Goal: Information Seeking & Learning: Find specific page/section

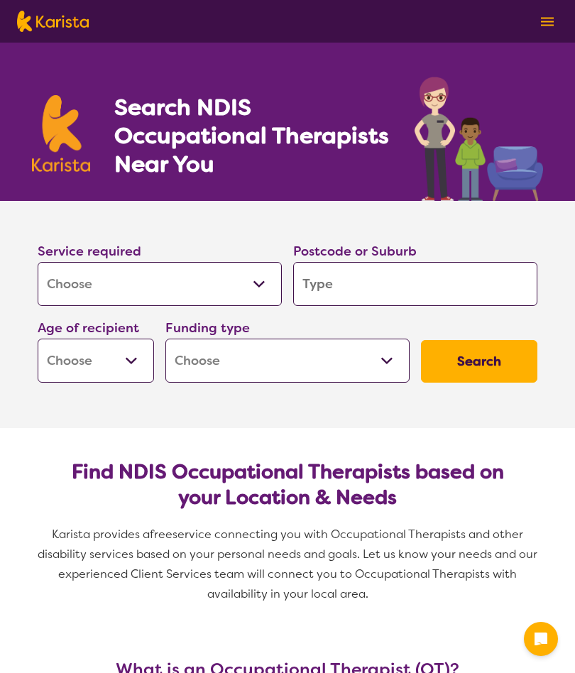
select select "[MEDICAL_DATA]"
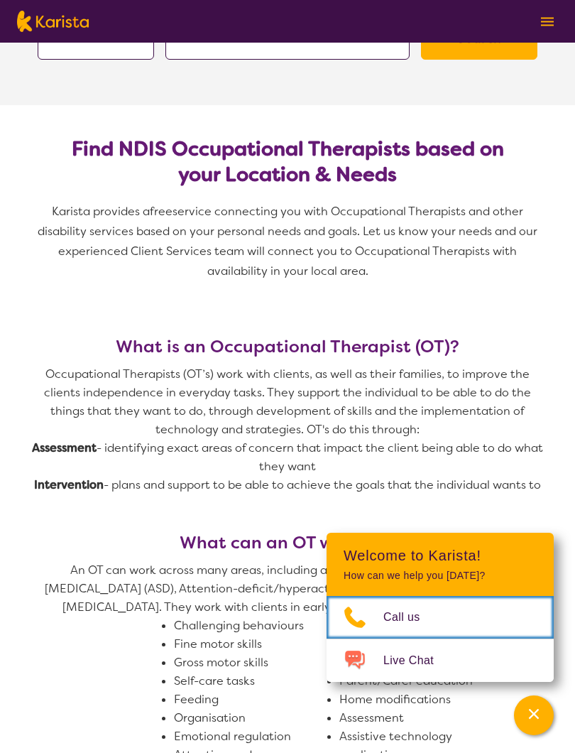
scroll to position [321, 0]
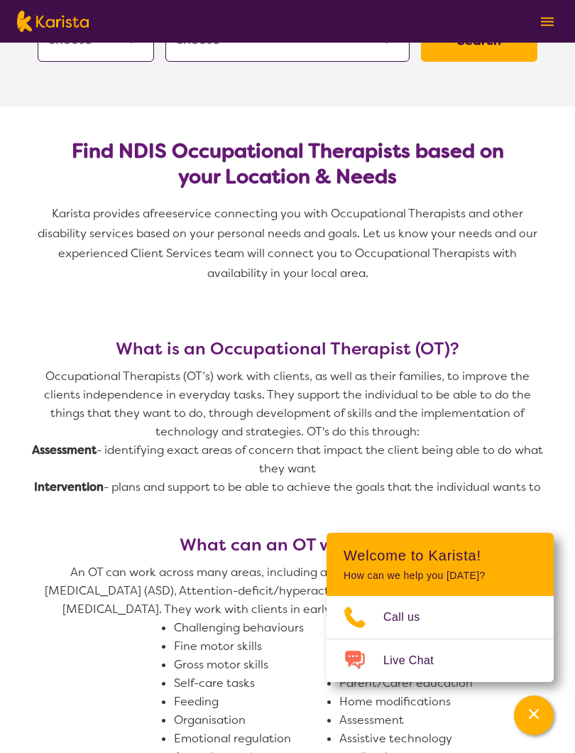
click at [227, 172] on h2 "Find NDIS Occupational Therapists based on your Location & Needs" at bounding box center [287, 163] width 477 height 51
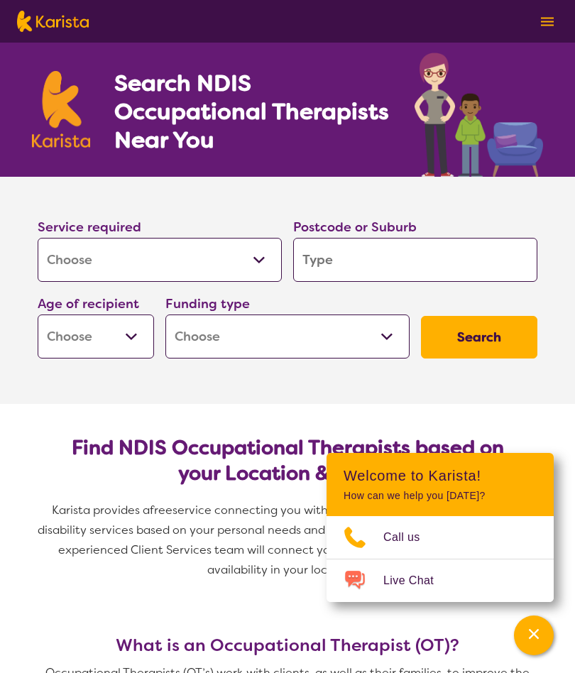
scroll to position [0, 0]
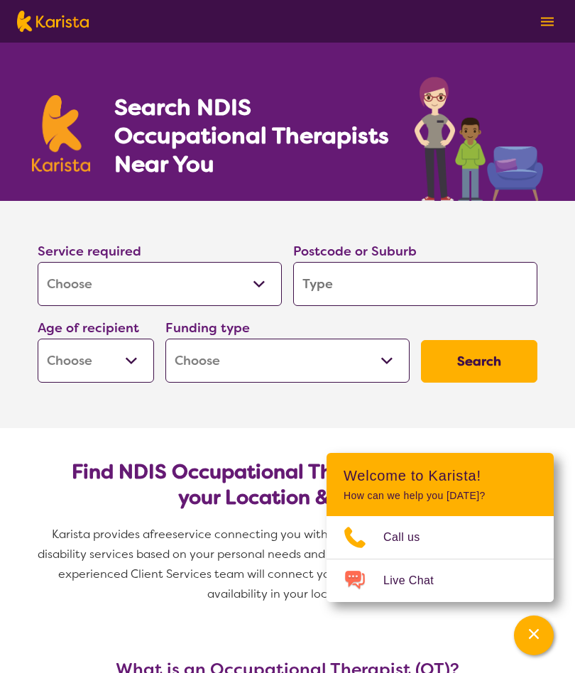
click at [339, 276] on input "search" at bounding box center [415, 284] width 244 height 44
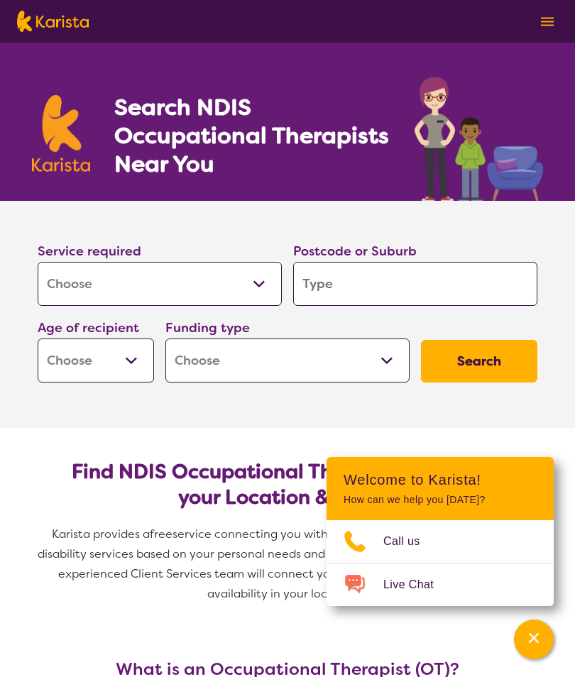
type input "S"
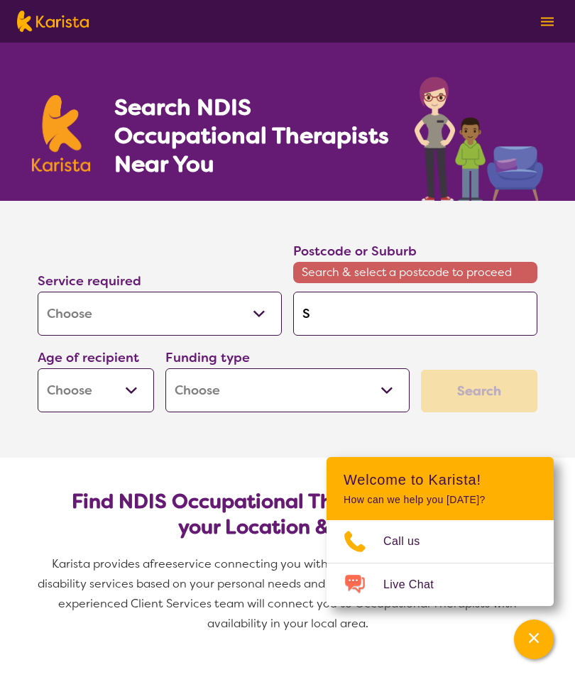
type input "Sa"
type input "[PERSON_NAME]"
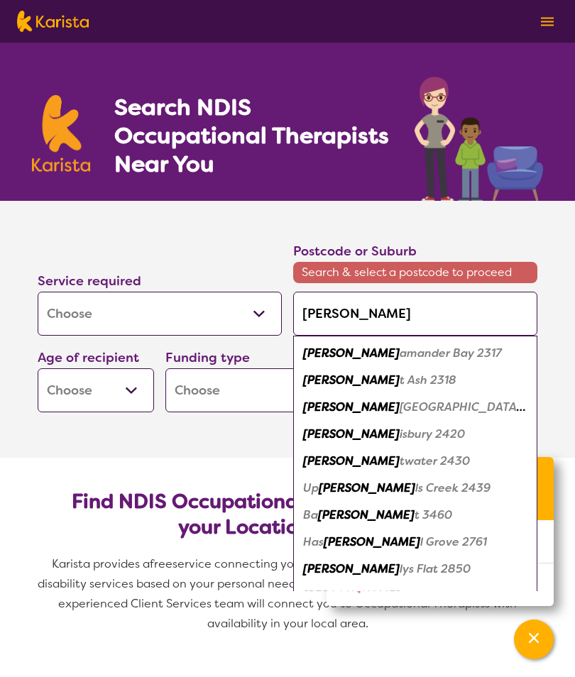
type input "Sali"
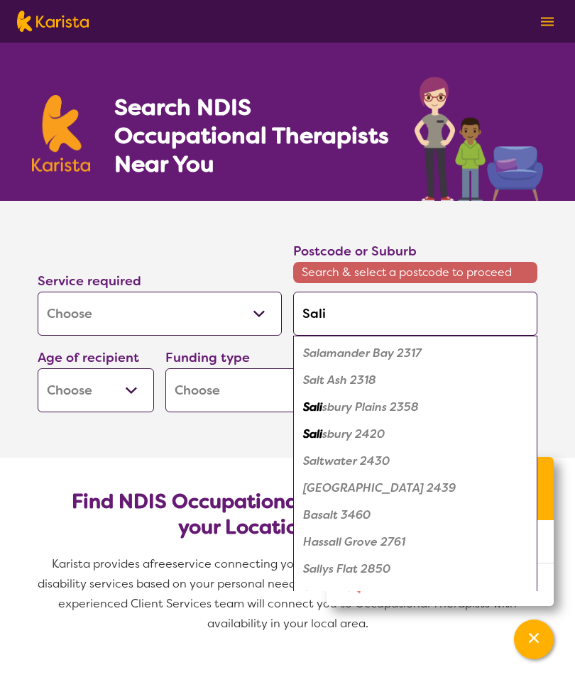
type input "Salis"
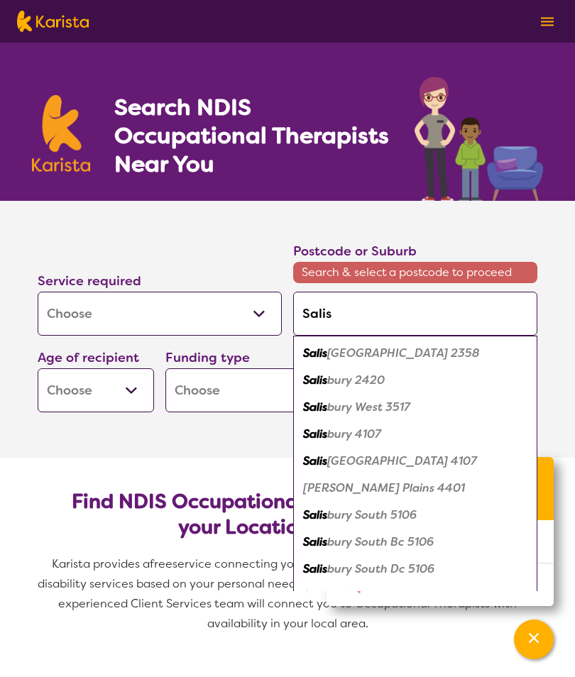
type input "Salisb"
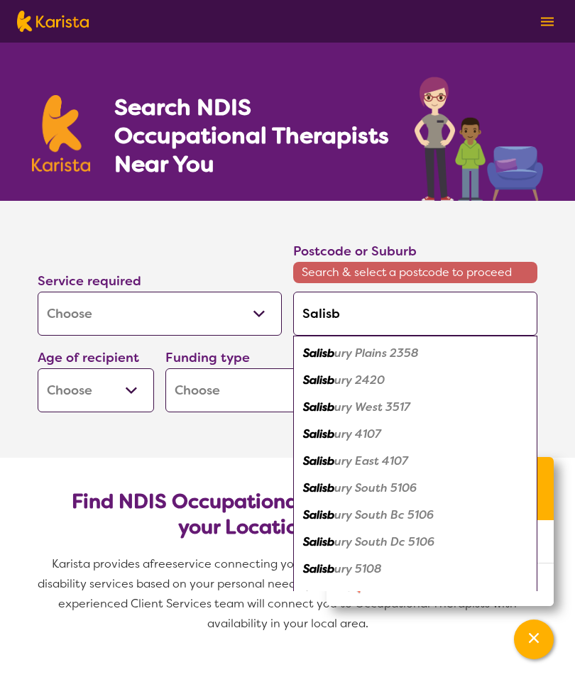
type input "Salisbu"
type input "Salisbur"
type input "[GEOGRAPHIC_DATA]"
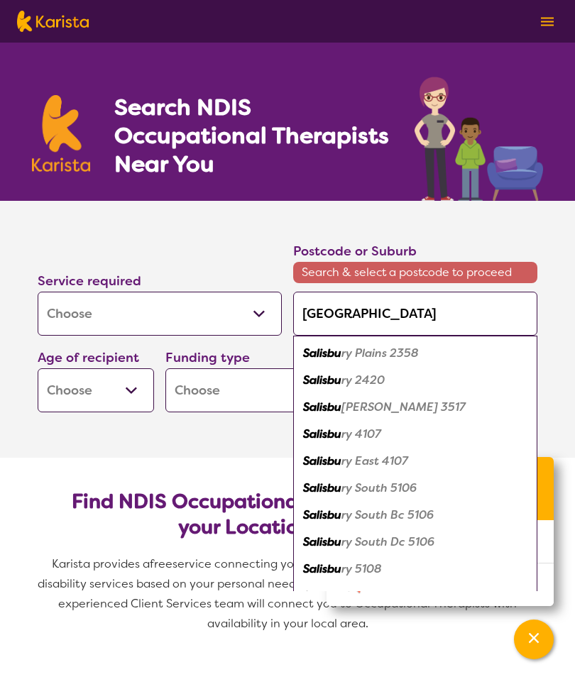
type input "[GEOGRAPHIC_DATA]"
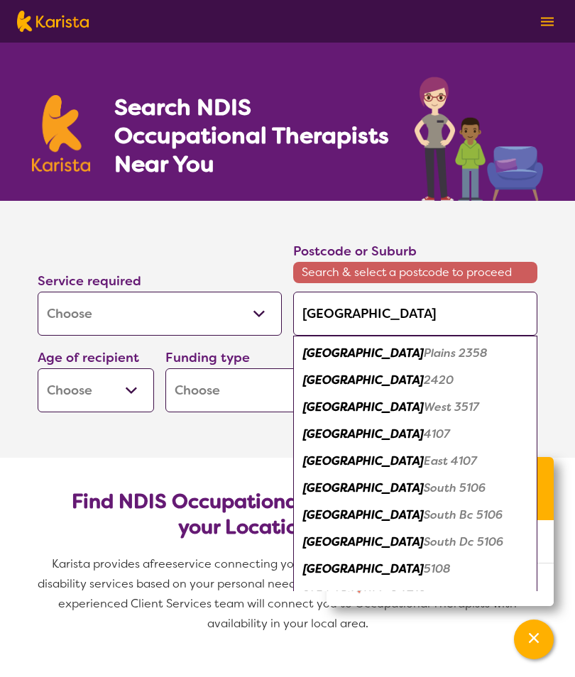
type input "[GEOGRAPHIC_DATA]"
type input "Salisbury d"
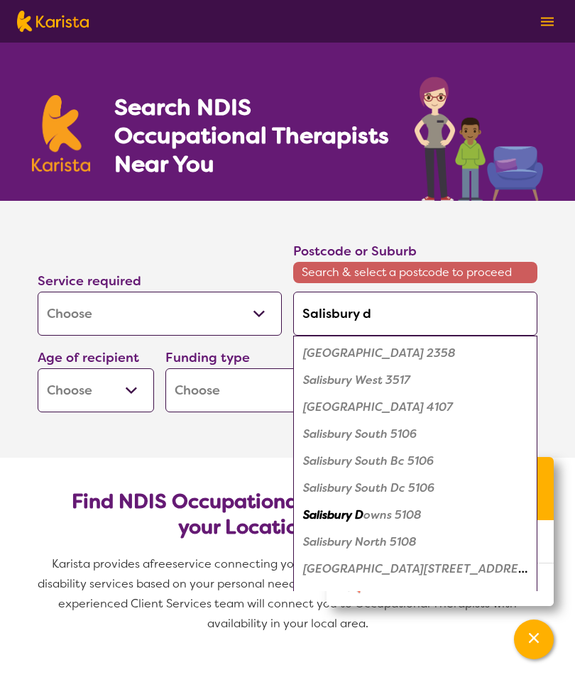
type input "Salisbury do"
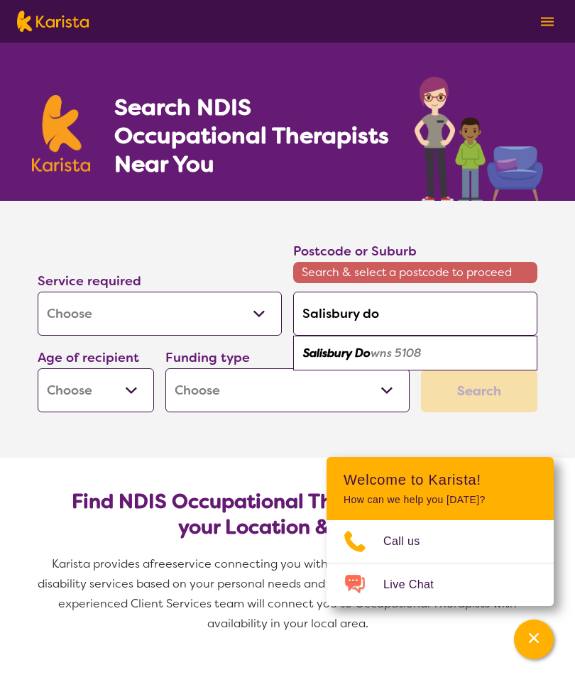
type input "Salisbury dow"
type input "Salisbury down"
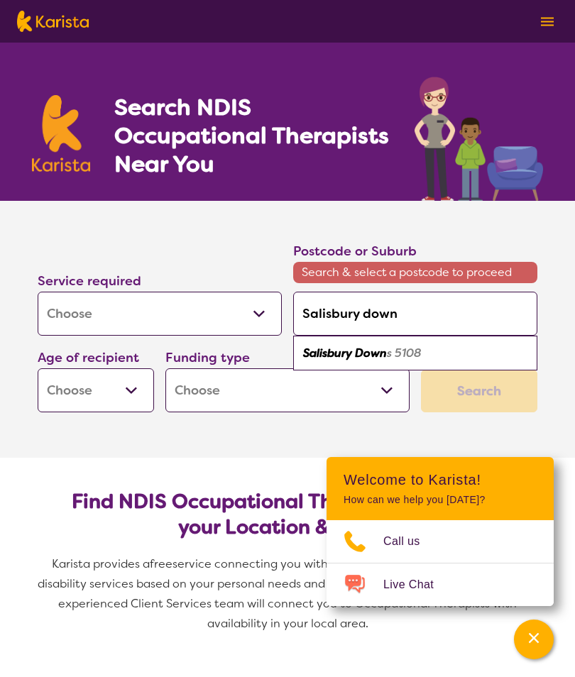
click at [75, 377] on select "Early Childhood - 0 to 9 Child - 10 to 11 Adolescent - 12 to 17 Adult - 18 to 6…" at bounding box center [96, 391] width 116 height 44
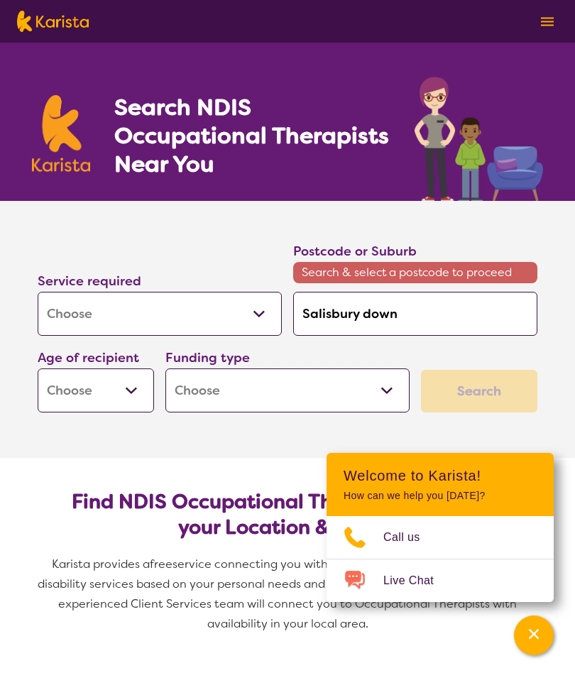
select select "EC"
click at [388, 391] on select "Home Care Package (HCP) National Disability Insurance Scheme (NDIS) I don't know" at bounding box center [287, 391] width 244 height 44
select select "NDIS"
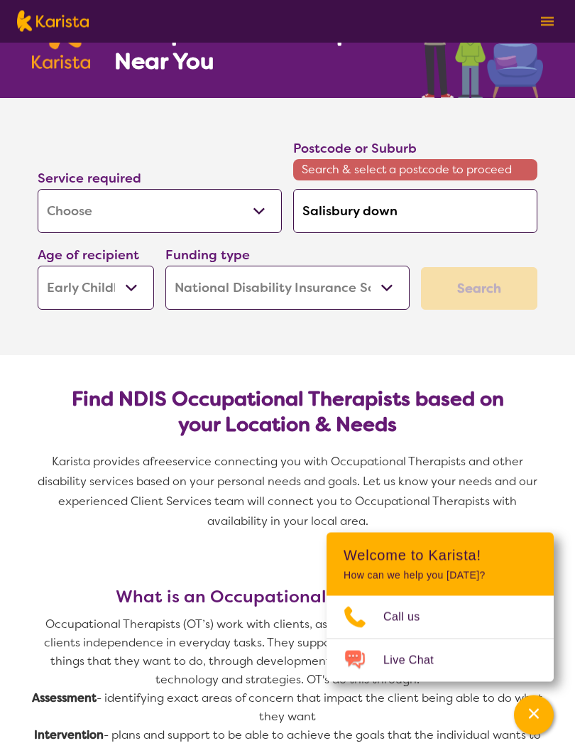
click at [489, 288] on div "Search" at bounding box center [479, 289] width 116 height 43
click at [497, 273] on div "Search" at bounding box center [479, 288] width 116 height 43
click at [130, 346] on section "Service required Allied Health Assistant Assessment ([MEDICAL_DATA] or [MEDICAL…" at bounding box center [288, 226] width 568 height 257
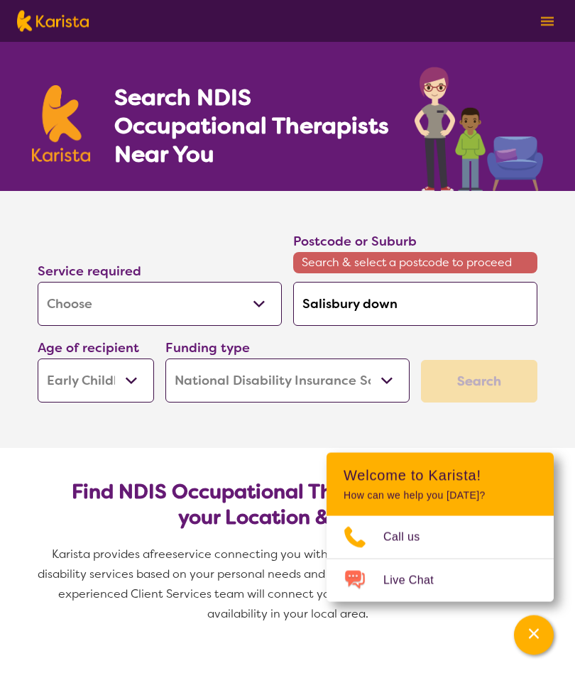
scroll to position [0, 0]
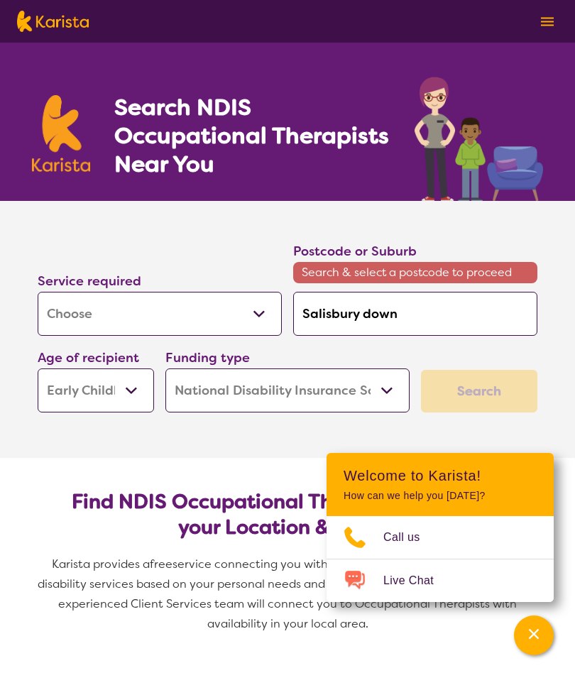
click at [476, 391] on div "Search" at bounding box center [479, 391] width 116 height 43
click at [421, 479] on h2 "Welcome to Karista!" at bounding box center [440, 475] width 193 height 17
click at [390, 640] on span "Karista provides a free service connecting you with Occupational Therapists and…" at bounding box center [287, 605] width 511 height 101
click at [389, 640] on span "Karista provides a free service connecting you with Occupational Therapists and…" at bounding box center [287, 605] width 511 height 101
click at [535, 644] on div "Channel Menu" at bounding box center [534, 635] width 28 height 31
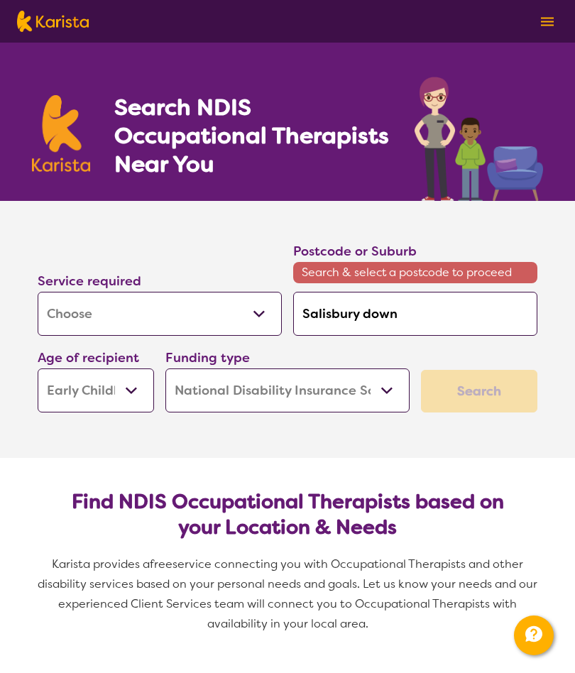
click at [497, 391] on div "Search" at bounding box center [479, 391] width 116 height 43
click at [496, 393] on div "Search" at bounding box center [479, 391] width 116 height 43
click at [386, 390] on select "Home Care Package (HCP) National Disability Insurance Scheme (NDIS) I don't know" at bounding box center [287, 391] width 244 height 44
select select "i-don-t-know"
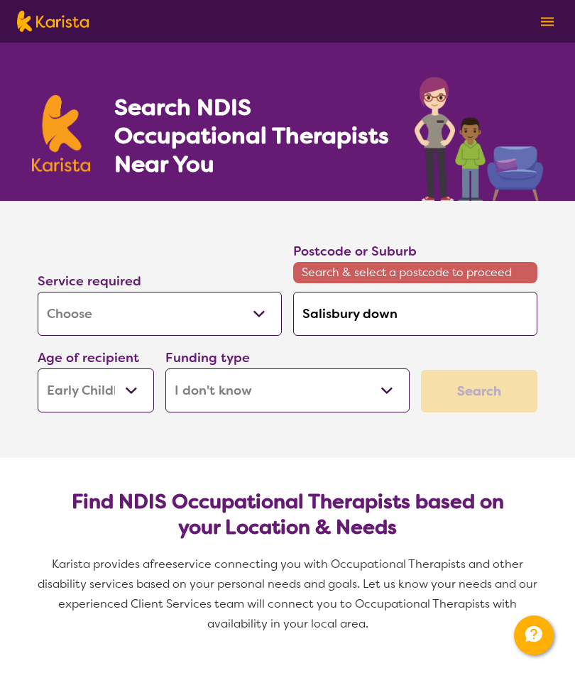
click at [500, 389] on div "Search" at bounding box center [479, 391] width 116 height 43
